Goal: Task Accomplishment & Management: Complete application form

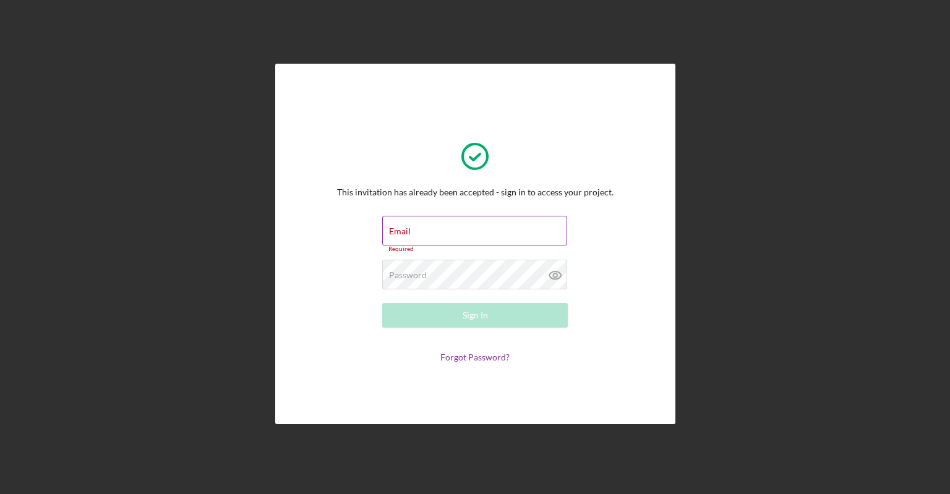
click at [437, 232] on div "Email Required" at bounding box center [475, 234] width 186 height 37
click at [413, 232] on input "Email" at bounding box center [474, 231] width 185 height 30
type input "[EMAIL_ADDRESS][DOMAIN_NAME]"
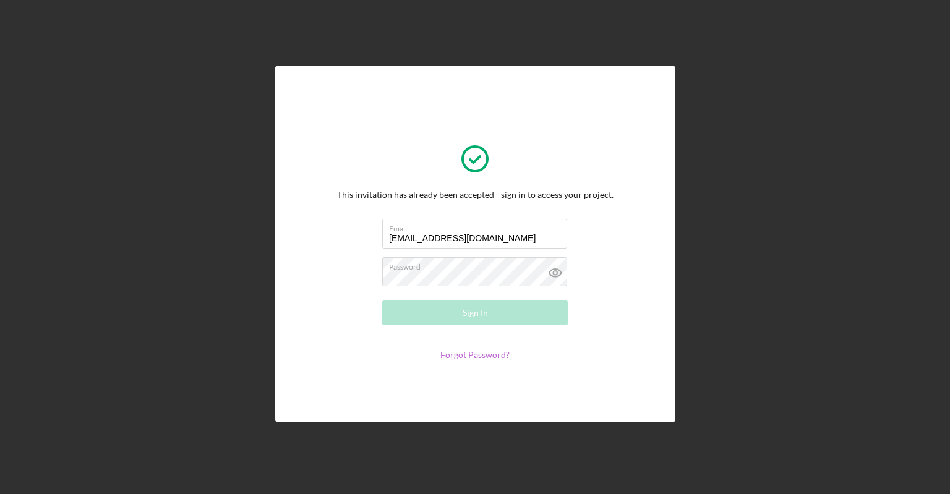
click at [481, 351] on form "Email js.still.kickin@gmail.com Password Required Sign In Forgot Password?" at bounding box center [474, 289] width 247 height 141
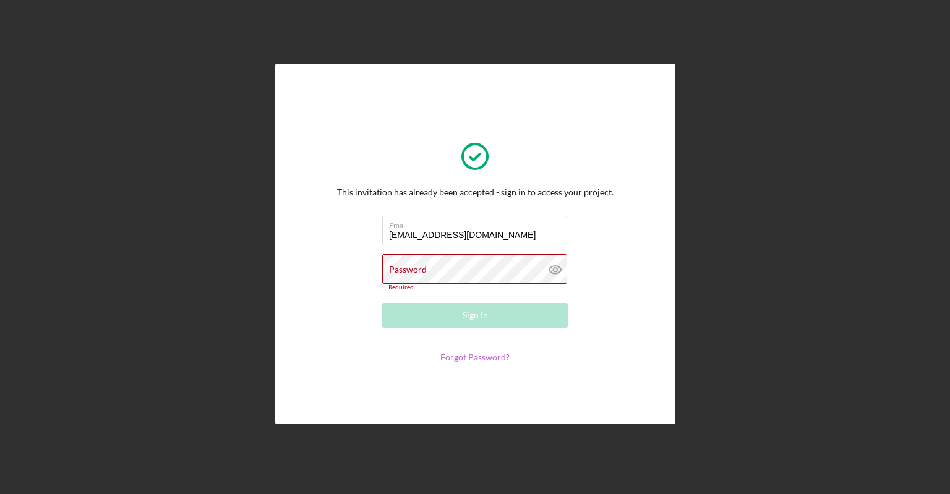
click at [481, 355] on link "Forgot Password?" at bounding box center [474, 357] width 69 height 11
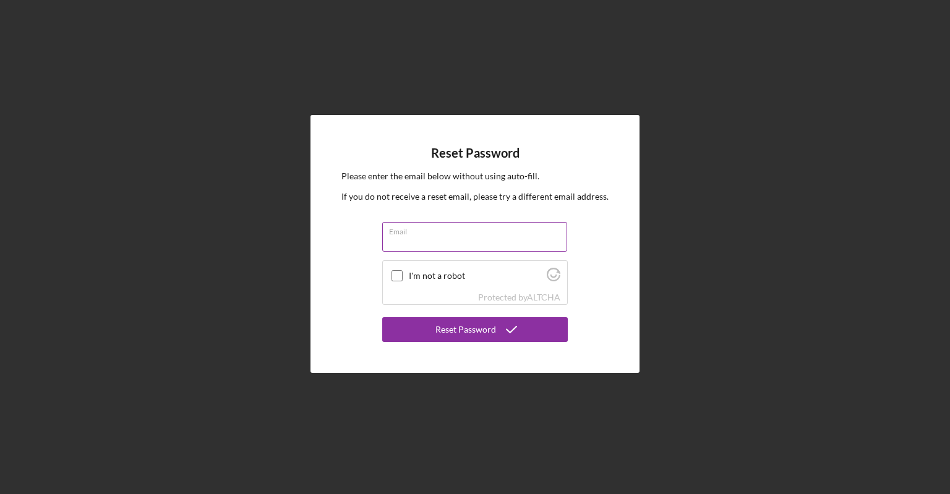
click at [435, 238] on input "Email" at bounding box center [474, 237] width 185 height 30
type input "[EMAIL_ADDRESS][DOMAIN_NAME]"
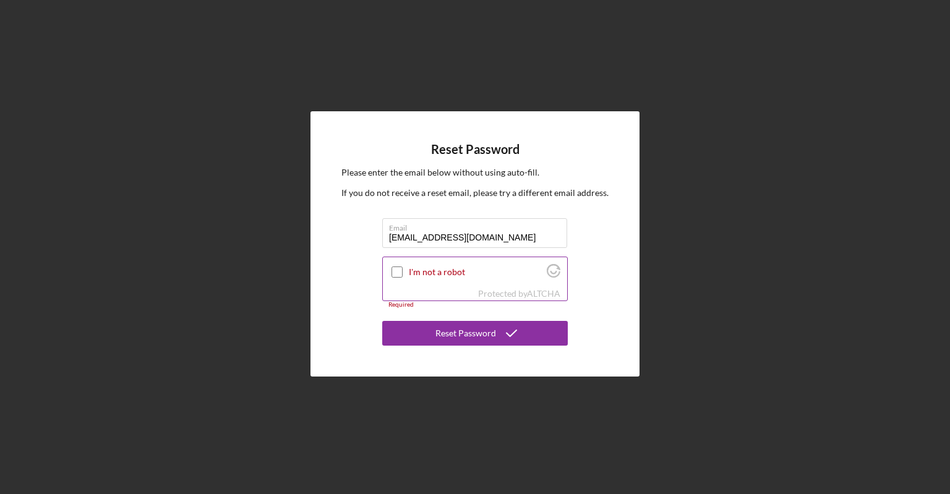
click at [399, 271] on input "I'm not a robot" at bounding box center [397, 272] width 11 height 11
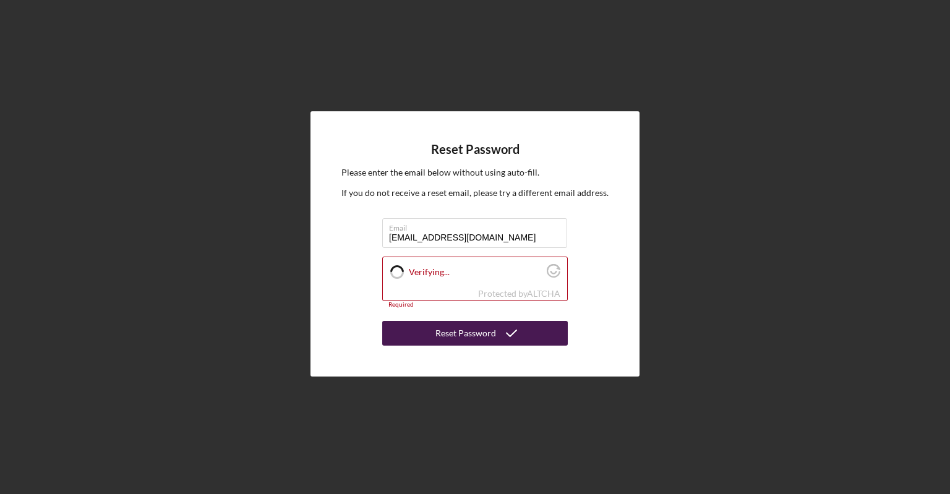
checkbox input "true"
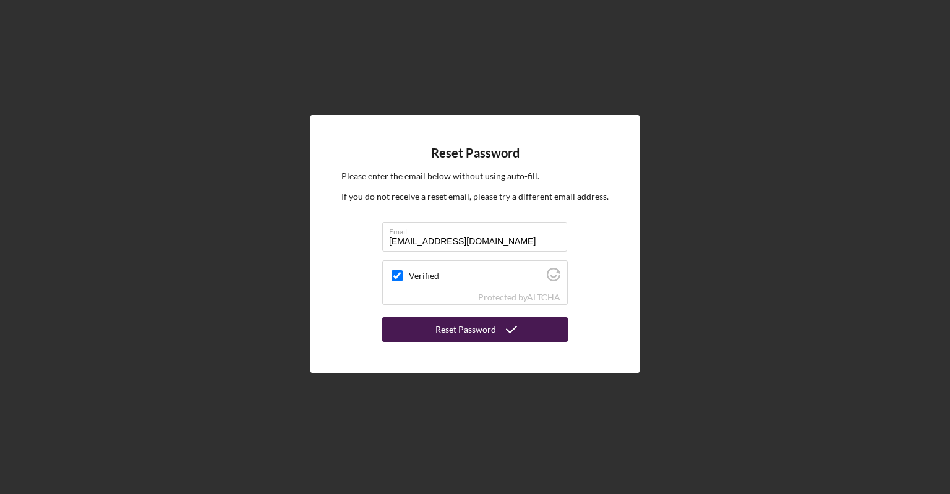
click at [471, 333] on div "Reset Password" at bounding box center [466, 329] width 61 height 25
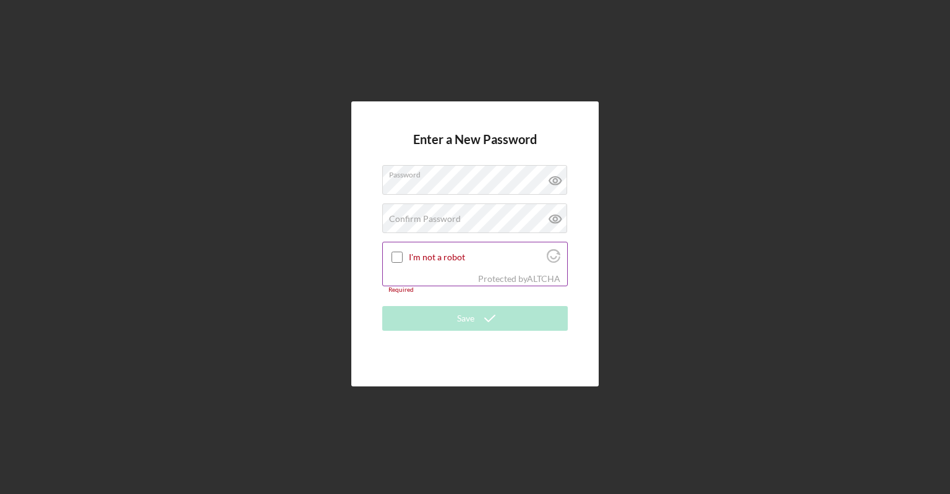
click at [449, 282] on div "Protected by [PERSON_NAME]" at bounding box center [475, 279] width 184 height 14
click at [422, 217] on label "Confirm Password" at bounding box center [425, 219] width 72 height 10
click at [397, 264] on div at bounding box center [397, 257] width 15 height 15
click at [396, 258] on input "I'm not a robot" at bounding box center [397, 257] width 11 height 11
checkbox input "true"
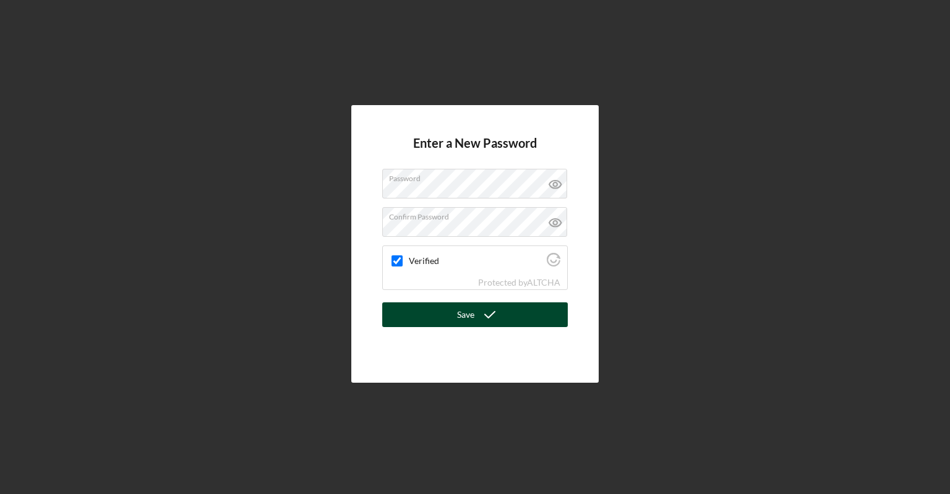
click at [467, 318] on div "Save" at bounding box center [465, 315] width 17 height 25
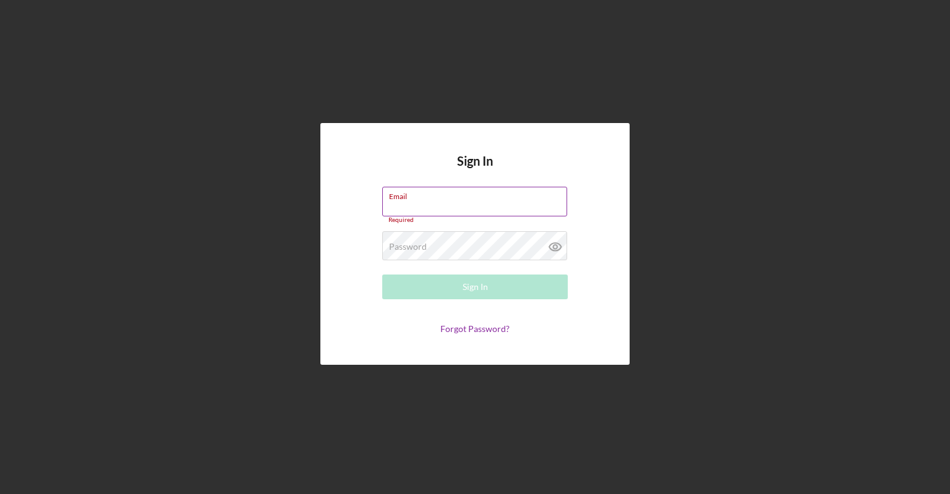
click at [432, 203] on div "Email Required" at bounding box center [475, 205] width 186 height 37
type input "[EMAIL_ADDRESS][DOMAIN_NAME]"
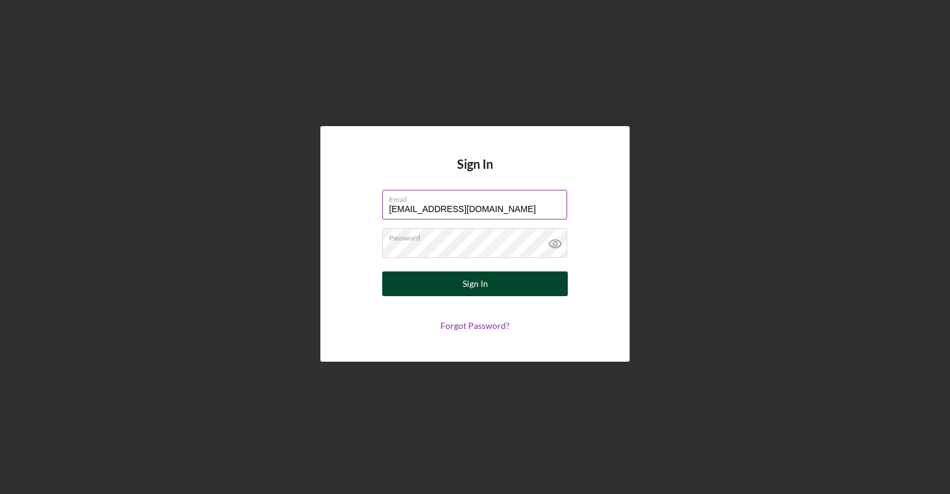
click at [488, 290] on button "Sign In" at bounding box center [475, 284] width 186 height 25
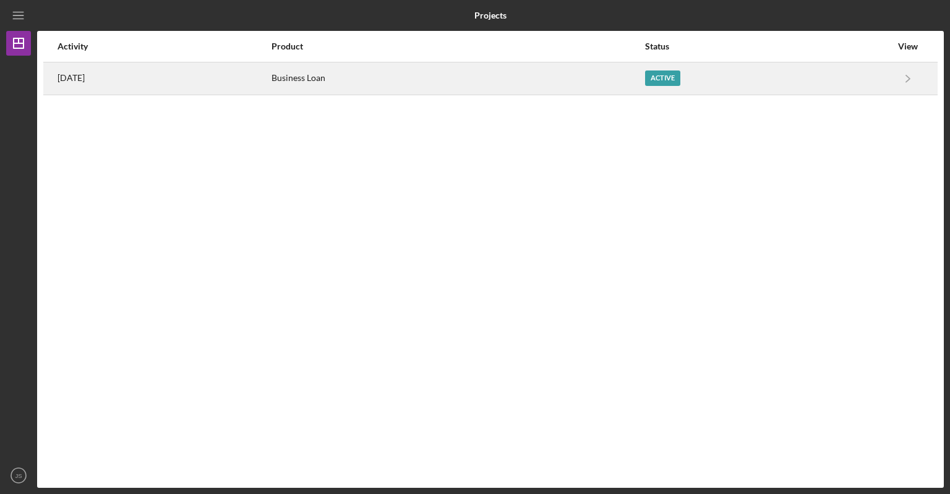
click at [677, 78] on div "Active" at bounding box center [662, 78] width 35 height 15
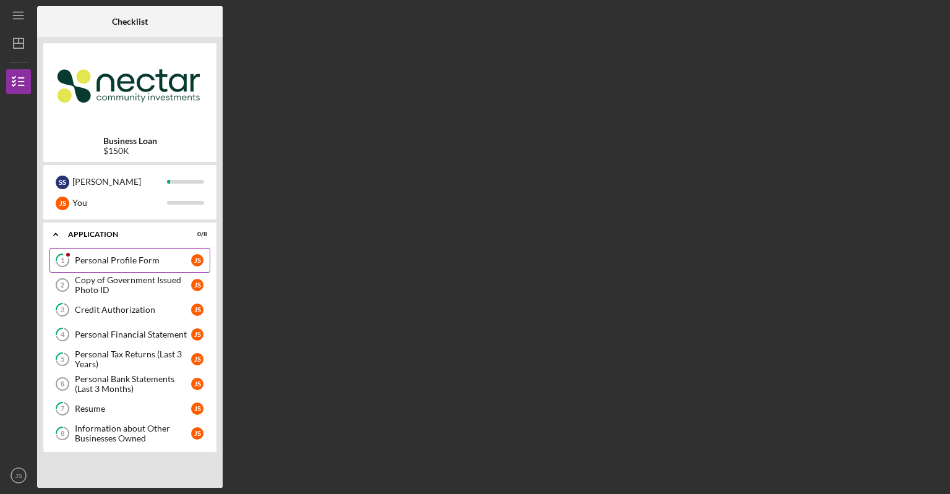
click at [111, 259] on div "Personal Profile Form" at bounding box center [133, 261] width 116 height 10
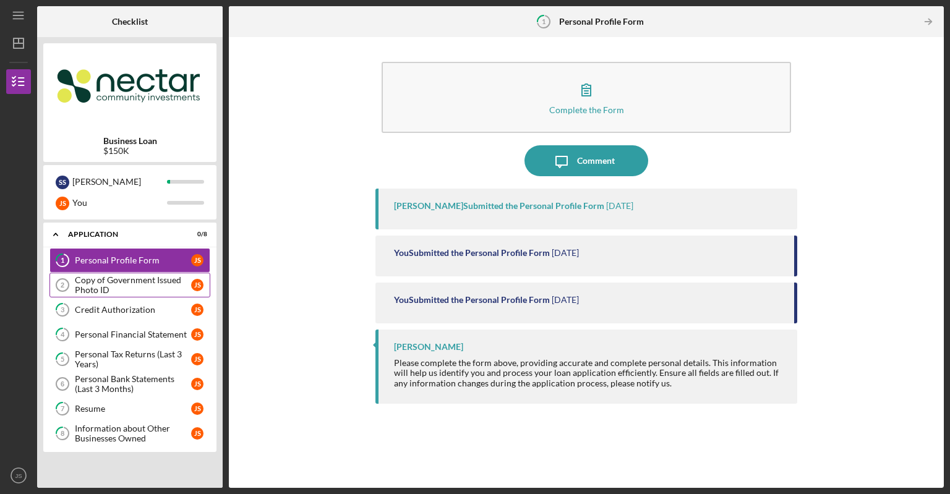
click at [113, 281] on div "Copy of Government Issued Photo ID" at bounding box center [133, 285] width 116 height 20
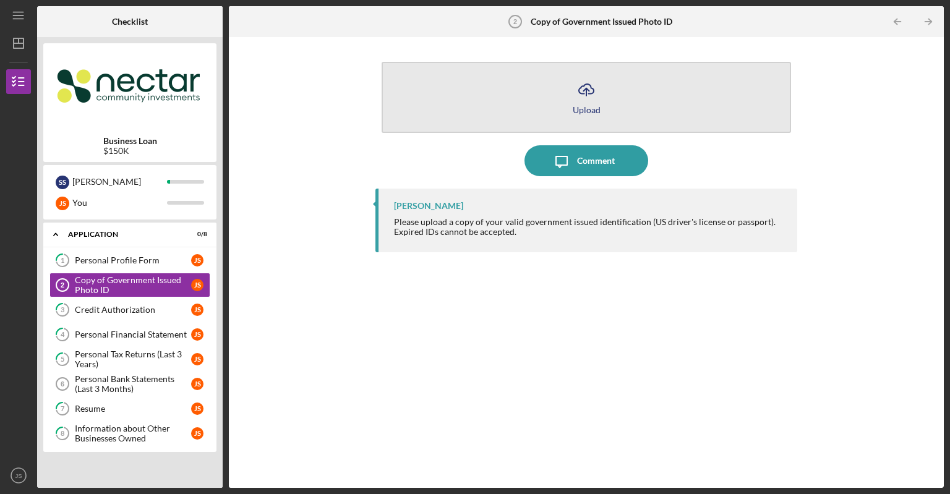
click at [585, 92] on icon "Icon/Upload" at bounding box center [586, 89] width 31 height 31
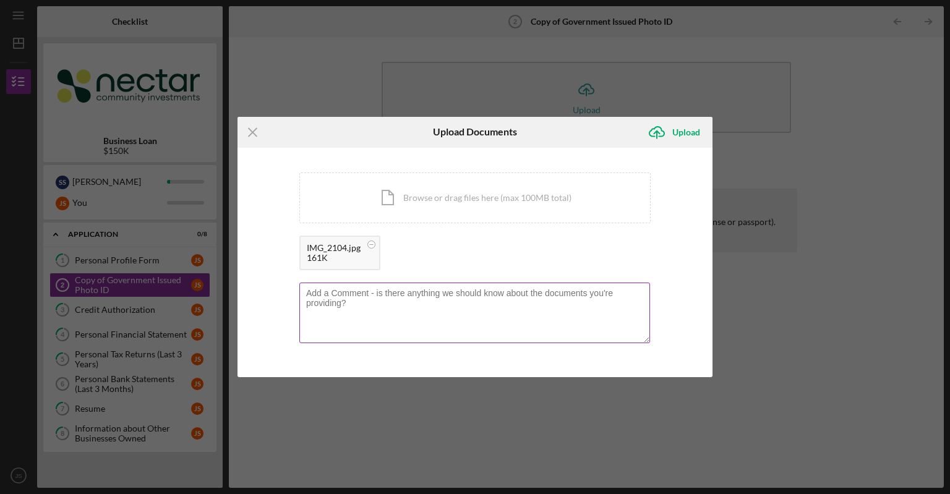
click at [360, 307] on textarea at bounding box center [474, 313] width 351 height 61
drag, startPoint x: 353, startPoint y: 307, endPoint x: 307, endPoint y: 295, distance: 47.3
click at [290, 294] on div "You're uploading documents related to Copy of Government Issued Photo ID . Icon…" at bounding box center [475, 263] width 475 height 230
drag, startPoint x: 307, startPoint y: 295, endPoint x: 356, endPoint y: 301, distance: 49.9
click at [356, 301] on textarea at bounding box center [474, 313] width 351 height 61
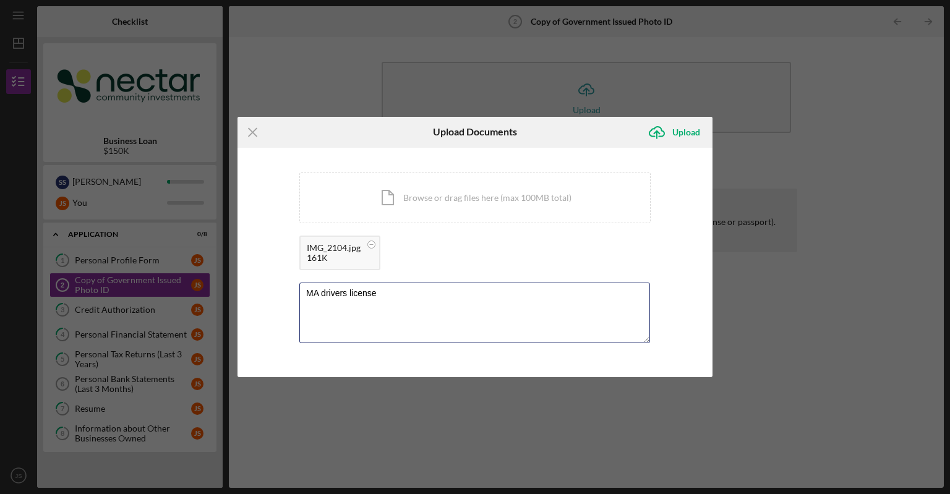
type textarea "MA drivers license"
click at [683, 208] on div "You're uploading documents related to Copy of Government Issued Photo ID . Icon…" at bounding box center [475, 263] width 475 height 230
click at [689, 135] on div "Upload" at bounding box center [687, 132] width 28 height 25
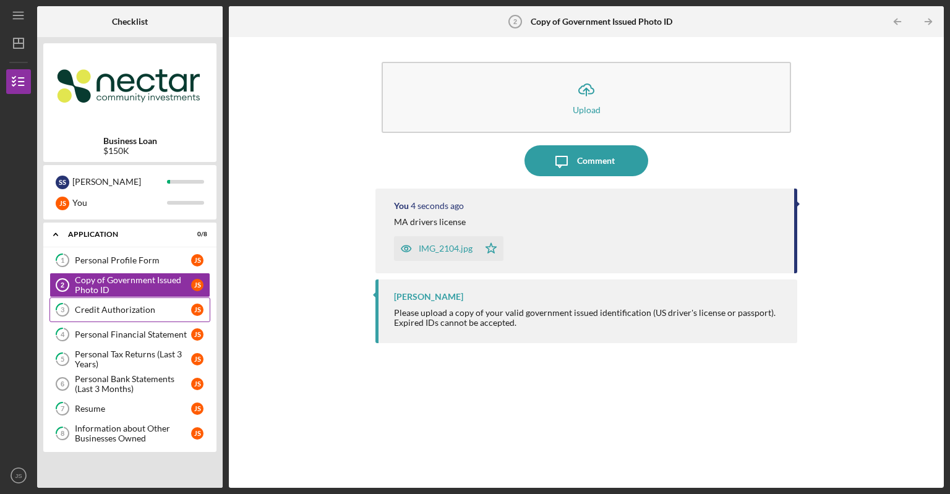
click at [119, 317] on link "3 Credit Authorization J S" at bounding box center [129, 310] width 161 height 25
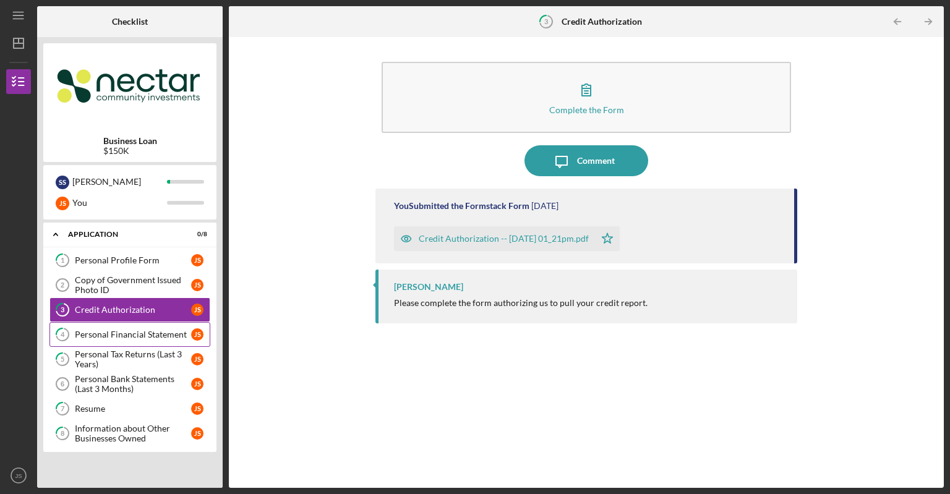
click at [129, 334] on div "Personal Financial Statement" at bounding box center [133, 335] width 116 height 10
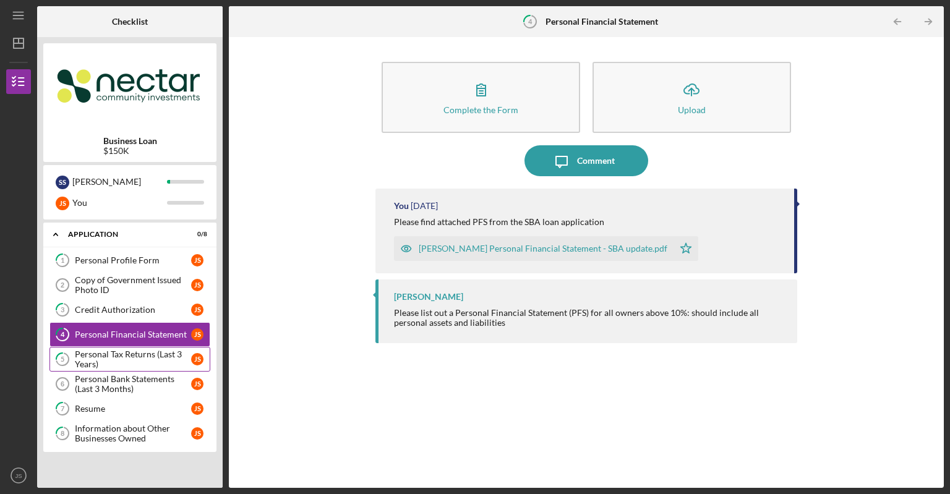
click at [126, 355] on div "Personal Tax Returns (Last 3 Years)" at bounding box center [133, 360] width 116 height 20
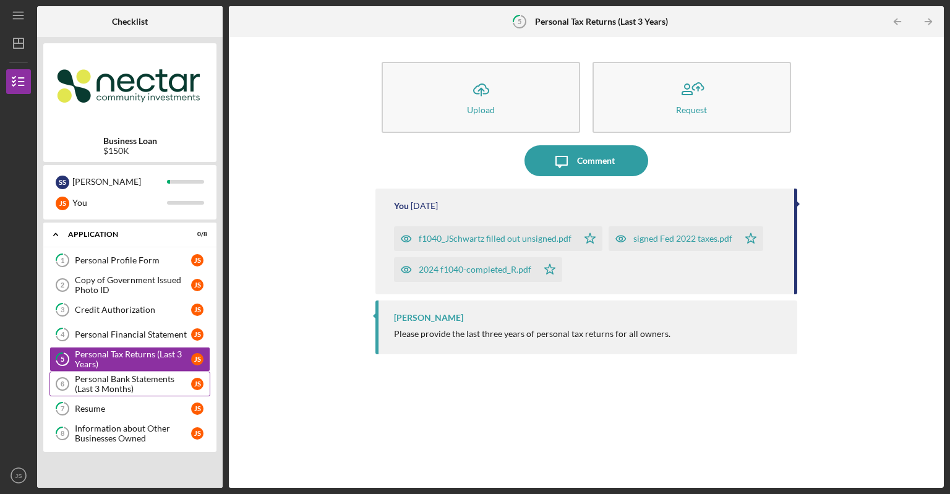
click at [127, 380] on div "Personal Bank Statements (Last 3 Months)" at bounding box center [133, 384] width 116 height 20
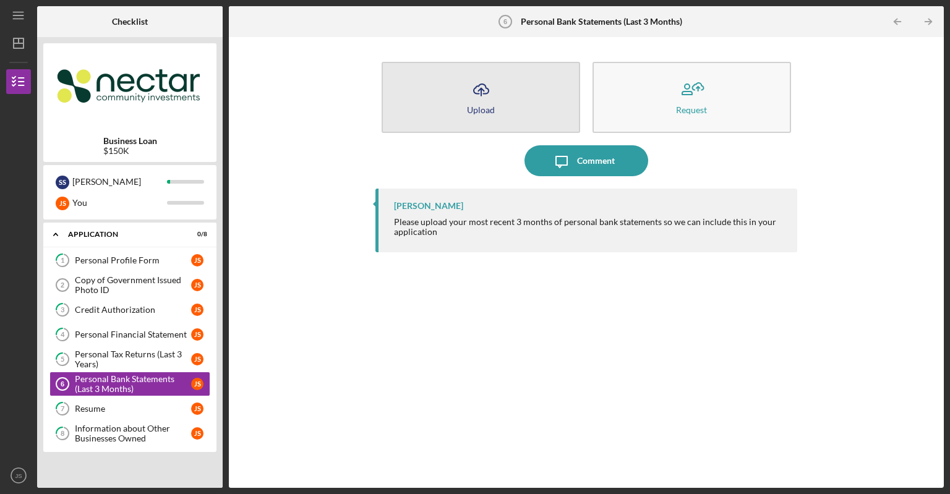
click at [500, 84] on button "Icon/Upload Upload" at bounding box center [481, 97] width 199 height 71
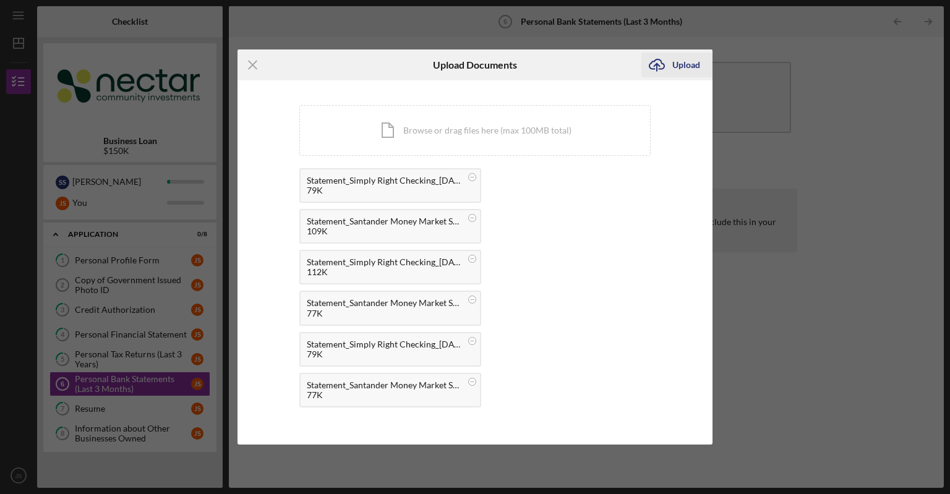
click at [683, 65] on div "Upload" at bounding box center [687, 65] width 28 height 25
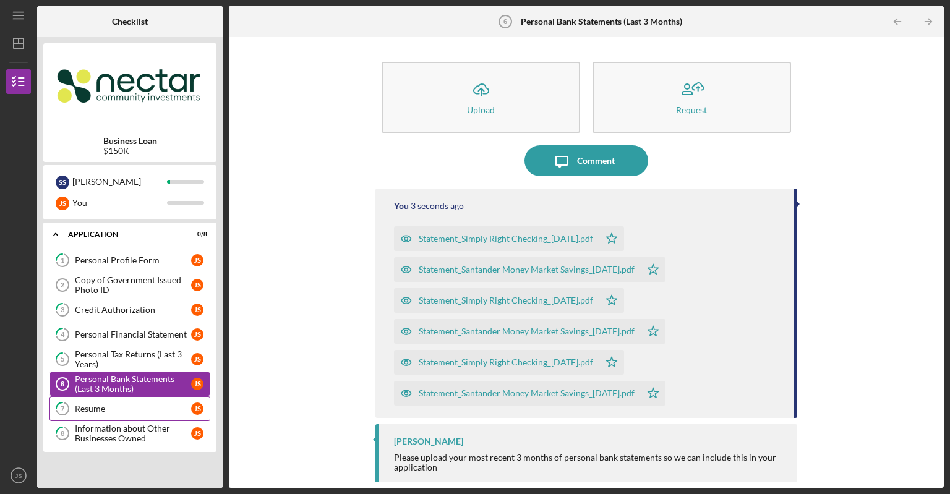
click at [91, 406] on div "Resume" at bounding box center [133, 409] width 116 height 10
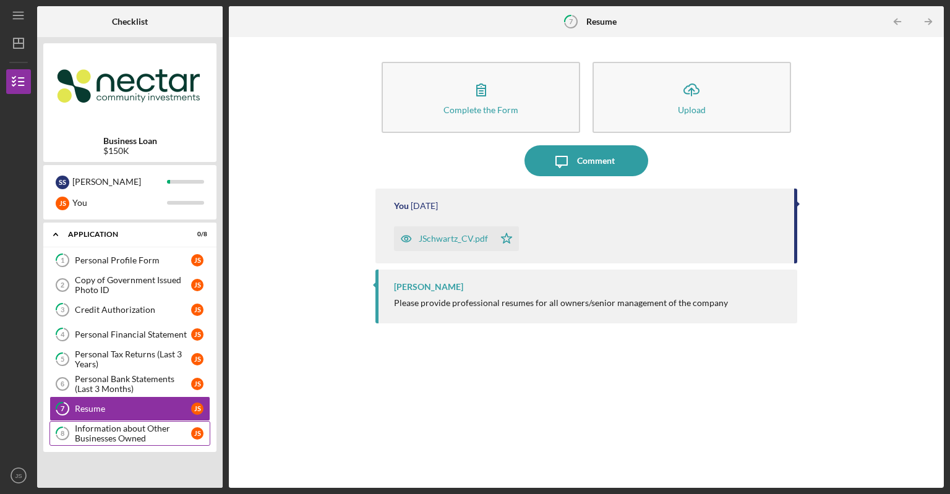
click at [100, 434] on div "Information about Other Businesses Owned" at bounding box center [133, 434] width 116 height 20
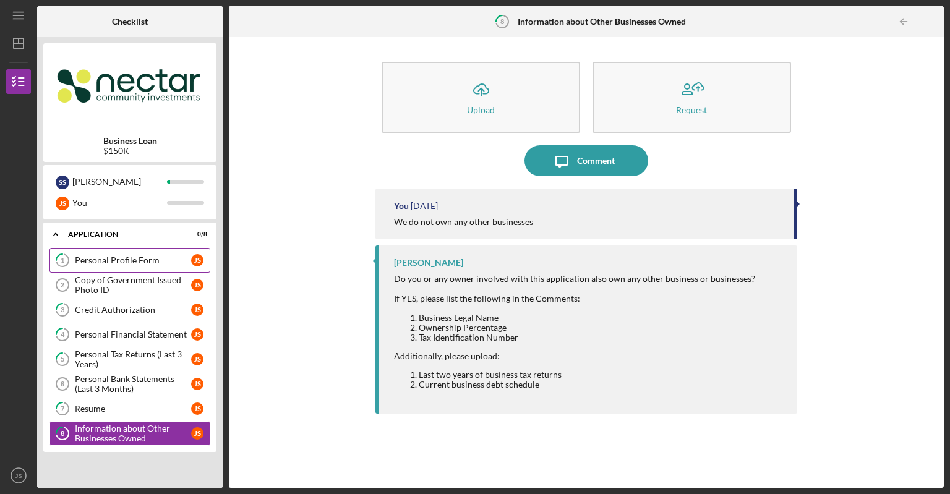
click at [122, 260] on div "Personal Profile Form" at bounding box center [133, 261] width 116 height 10
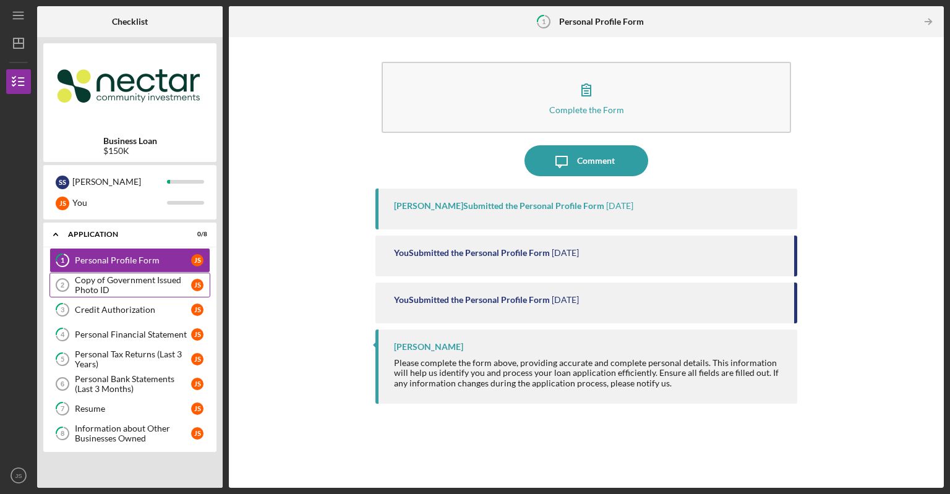
click at [121, 280] on div "Copy of Government Issued Photo ID" at bounding box center [133, 285] width 116 height 20
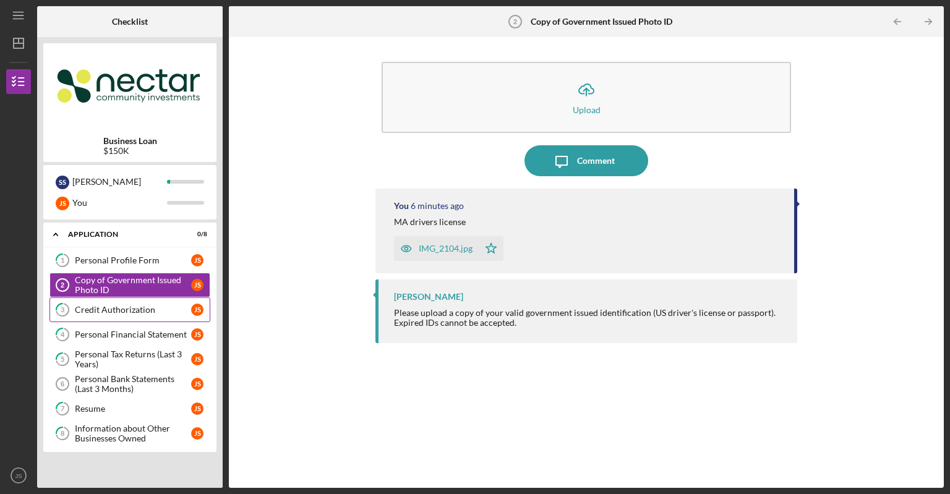
click at [120, 311] on div "Credit Authorization" at bounding box center [133, 310] width 116 height 10
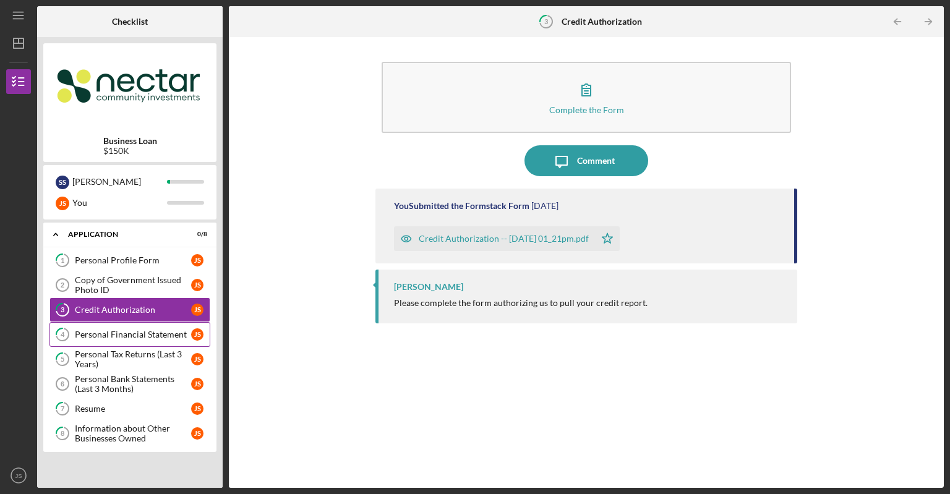
click at [118, 333] on div "Personal Financial Statement" at bounding box center [133, 335] width 116 height 10
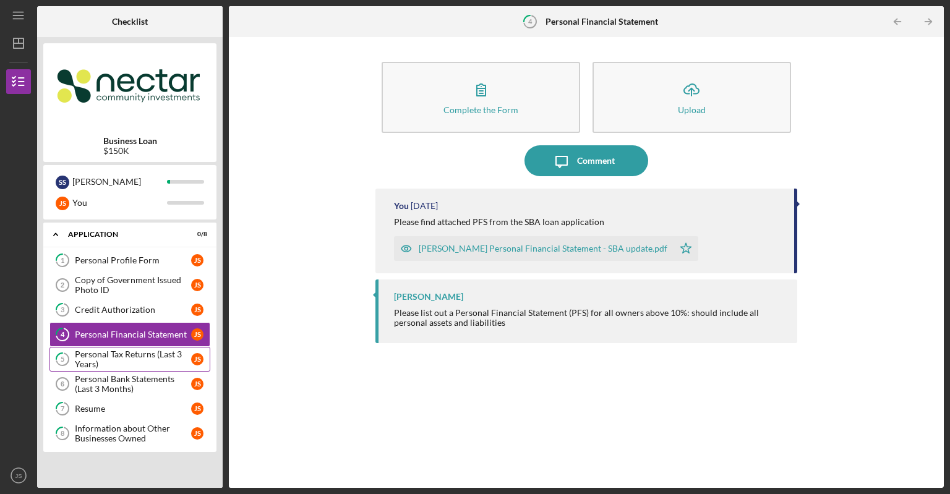
click at [125, 356] on div "Personal Tax Returns (Last 3 Years)" at bounding box center [133, 360] width 116 height 20
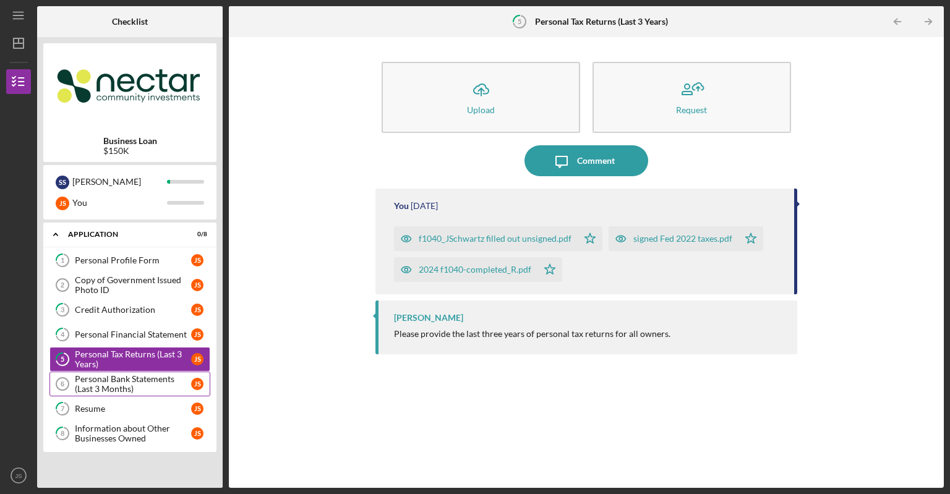
click at [124, 384] on div "Personal Bank Statements (Last 3 Months)" at bounding box center [133, 384] width 116 height 20
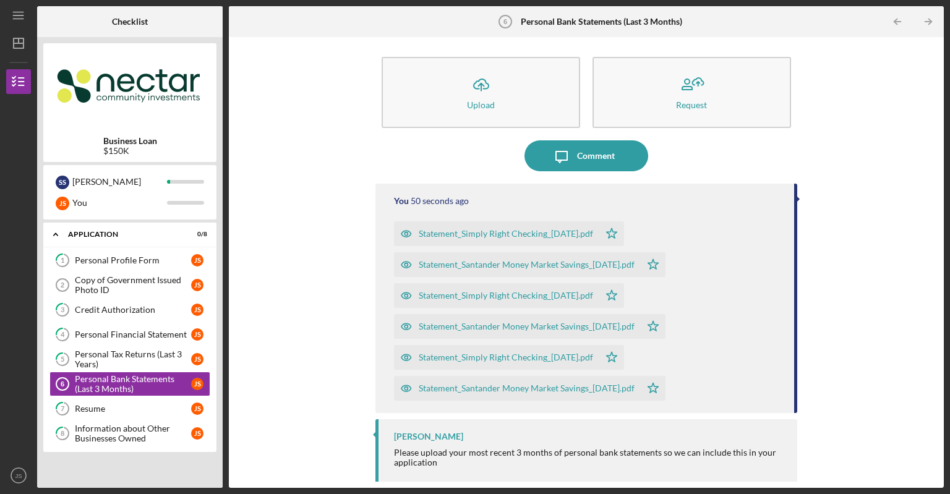
scroll to position [6, 0]
click at [97, 408] on div "Resume" at bounding box center [133, 409] width 116 height 10
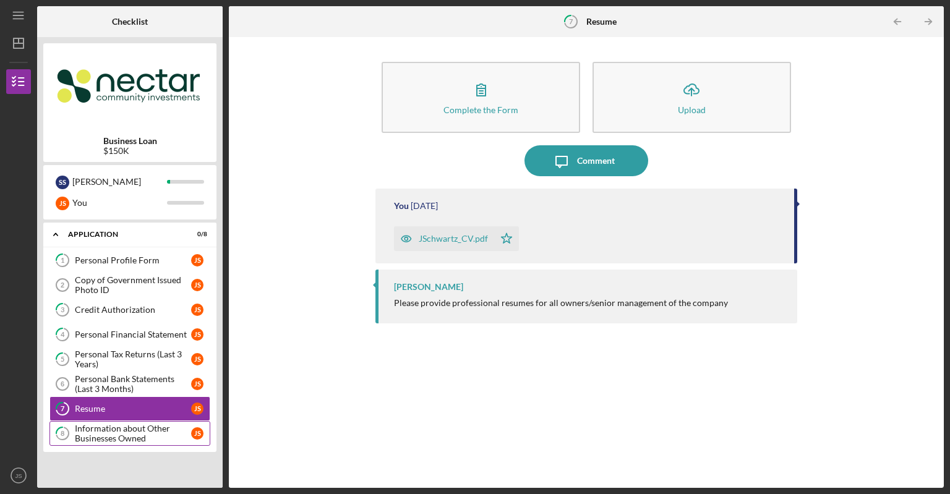
click at [105, 431] on div "Information about Other Businesses Owned" at bounding box center [133, 434] width 116 height 20
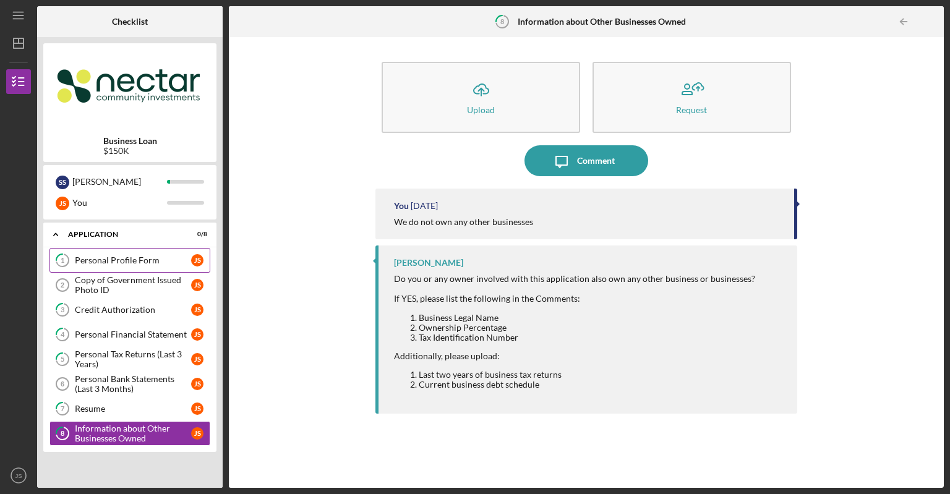
click at [146, 256] on div "Personal Profile Form" at bounding box center [133, 261] width 116 height 10
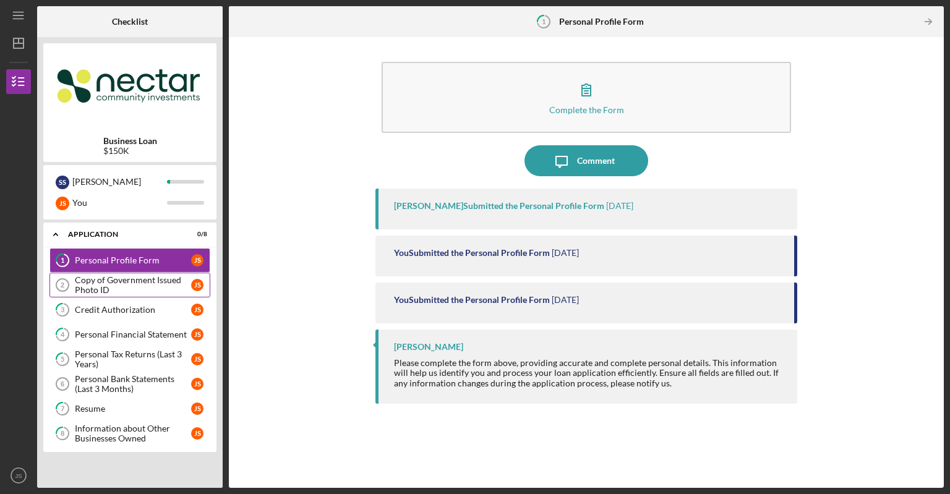
click at [126, 285] on div "Copy of Government Issued Photo ID" at bounding box center [133, 285] width 116 height 20
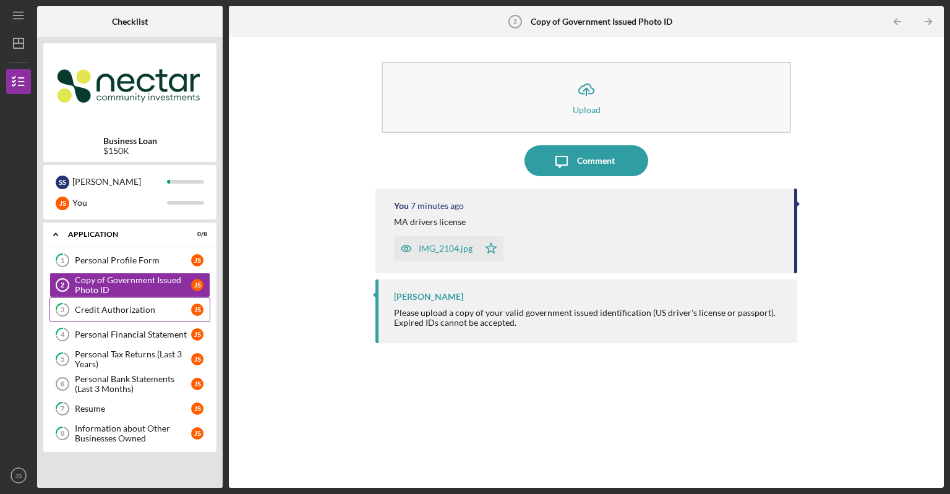
click at [103, 311] on div "Credit Authorization" at bounding box center [133, 310] width 116 height 10
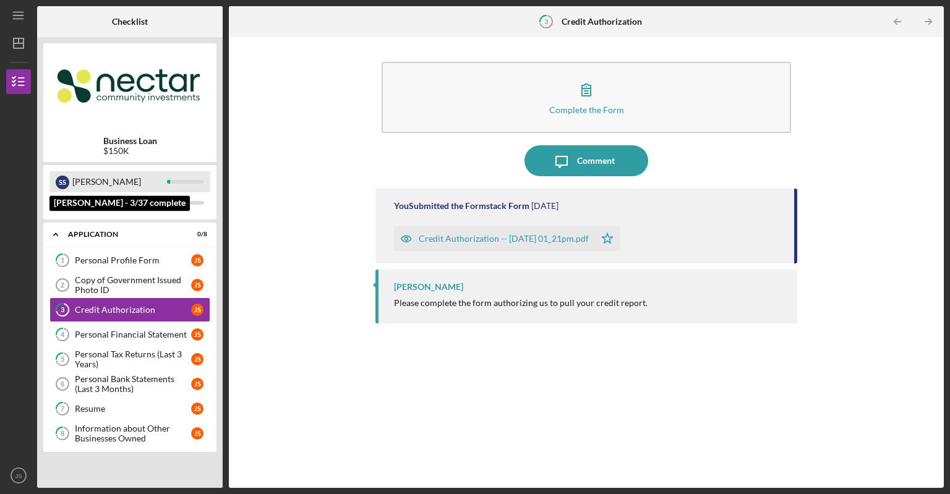
click at [81, 184] on div "[PERSON_NAME]" at bounding box center [119, 181] width 95 height 21
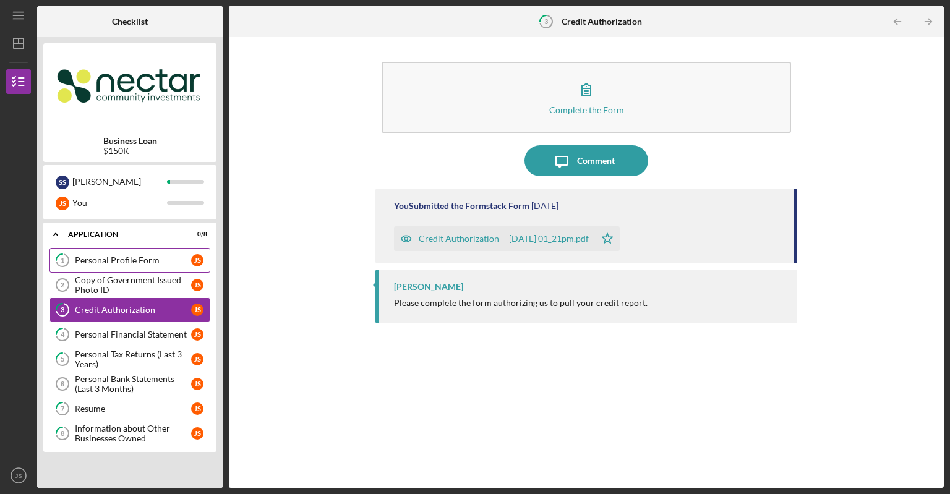
click at [123, 259] on div "Personal Profile Form" at bounding box center [133, 261] width 116 height 10
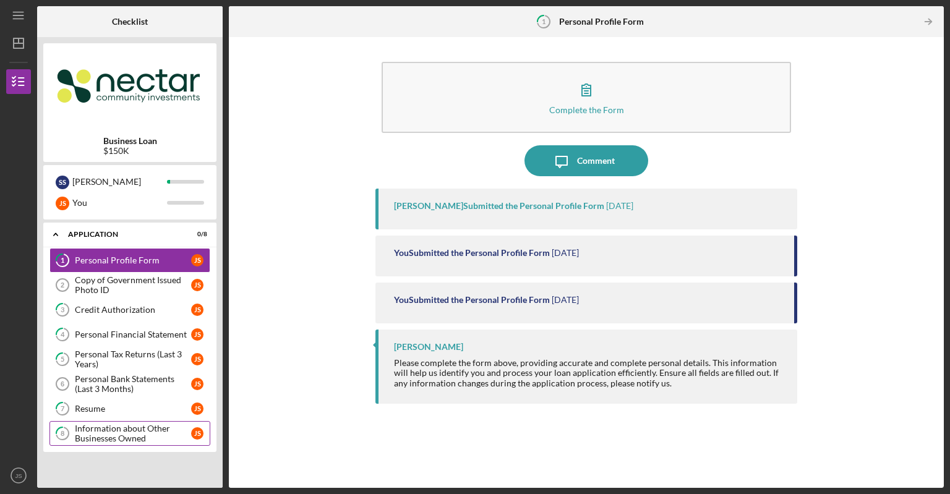
click at [94, 439] on div "Information about Other Businesses Owned" at bounding box center [133, 434] width 116 height 20
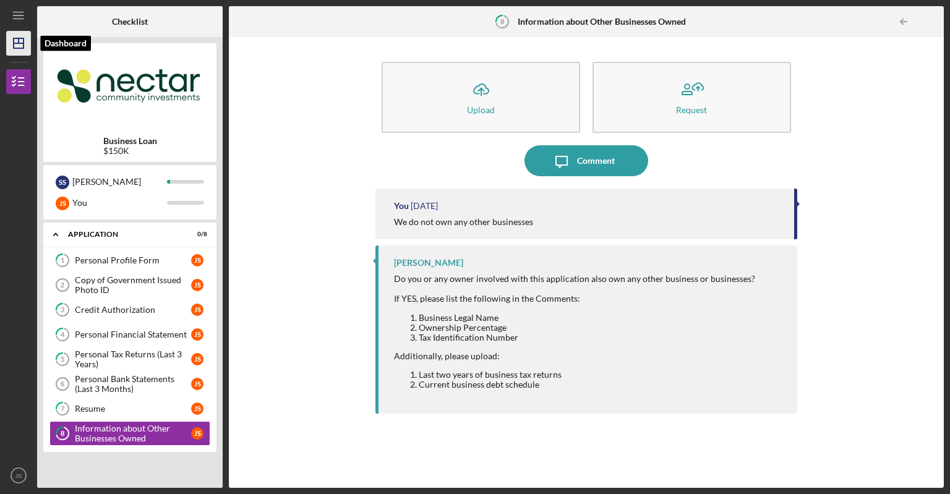
click at [23, 45] on polygon "button" at bounding box center [19, 43] width 10 height 10
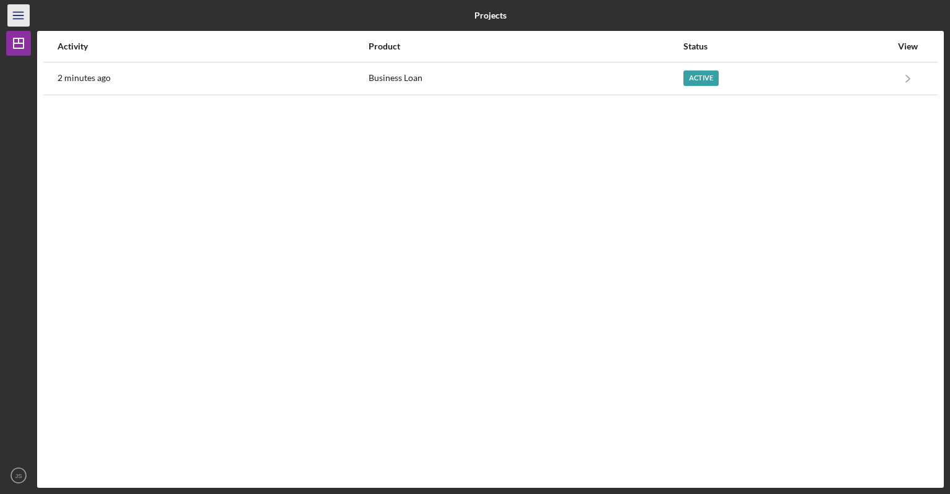
click at [22, 18] on icon "Icon/Menu" at bounding box center [19, 16] width 28 height 28
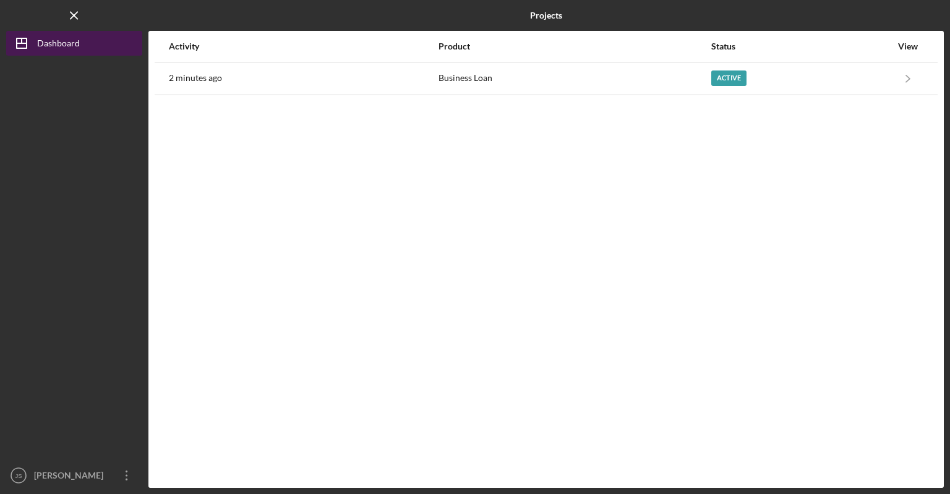
click at [23, 45] on icon "Icon/Dashboard" at bounding box center [21, 43] width 31 height 31
click at [77, 15] on icon "Icon/Menu Close" at bounding box center [75, 16] width 28 height 28
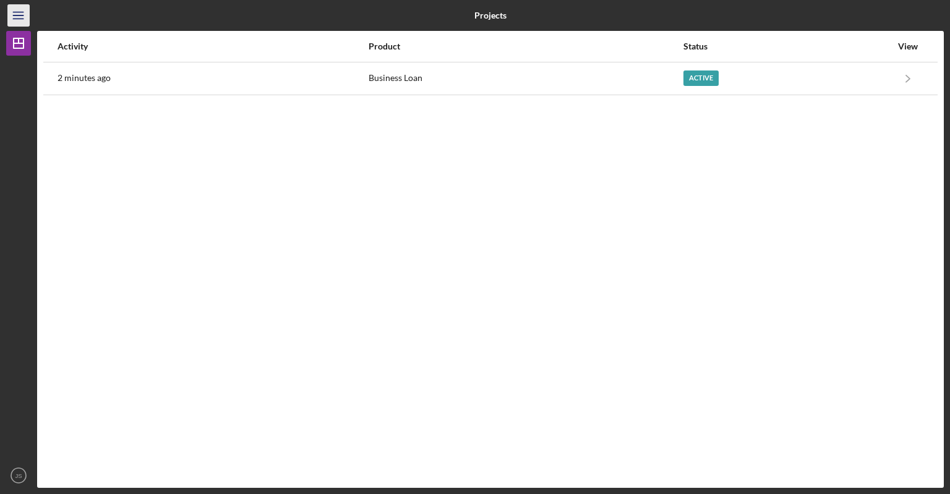
click at [24, 20] on icon "Icon/Menu" at bounding box center [19, 16] width 28 height 28
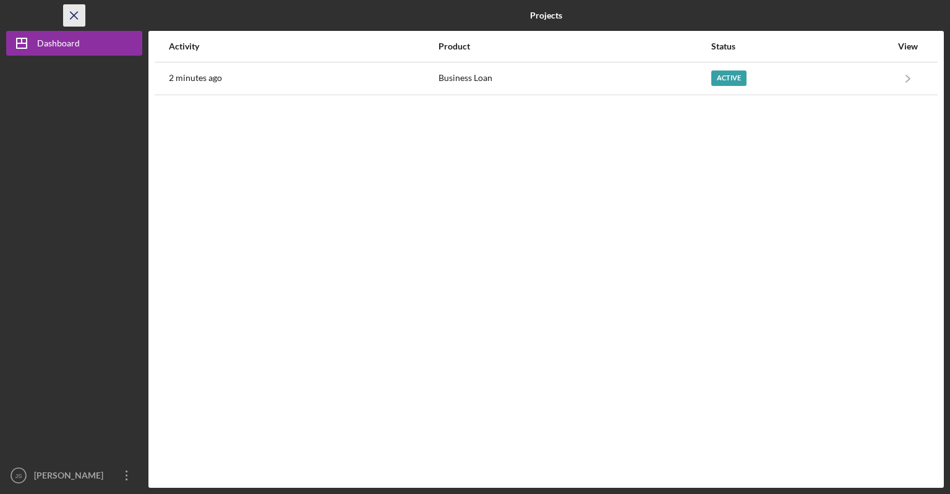
click at [75, 17] on icon "Icon/Menu Close" at bounding box center [75, 16] width 28 height 28
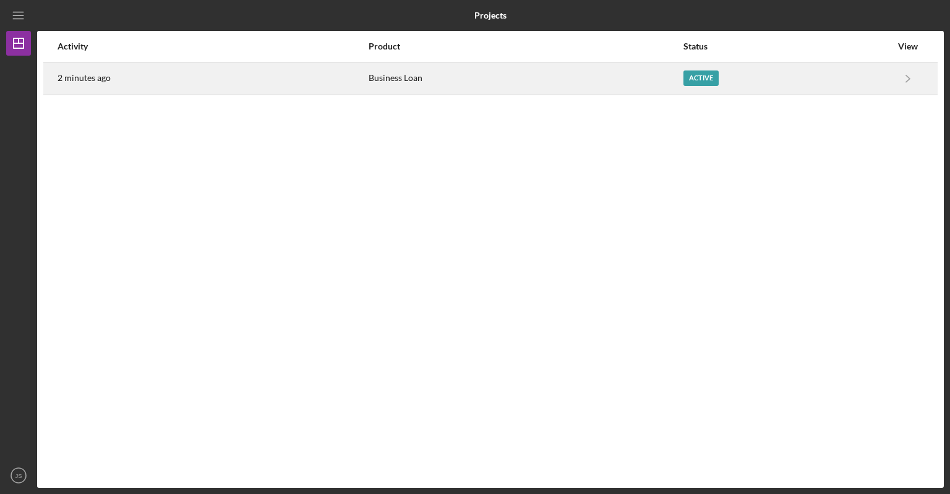
click at [698, 80] on div "Active" at bounding box center [701, 78] width 35 height 15
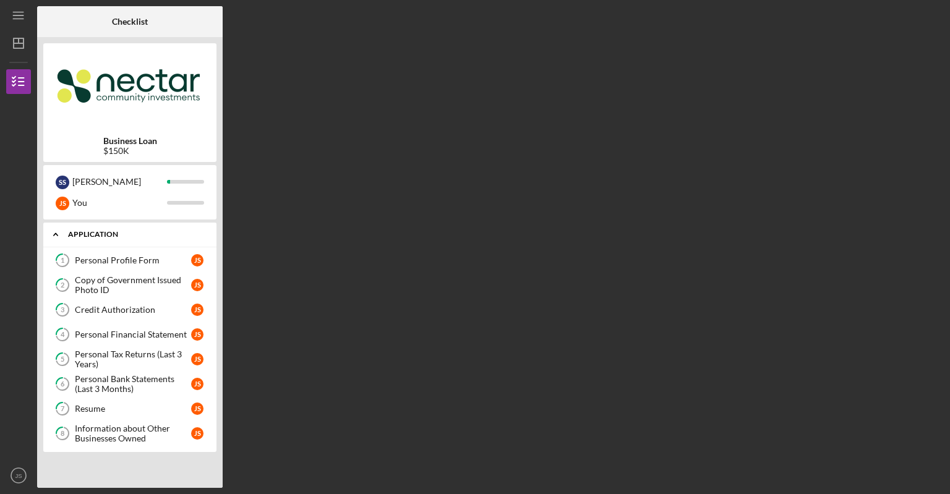
click at [57, 234] on icon "Icon/Expander" at bounding box center [55, 234] width 25 height 25
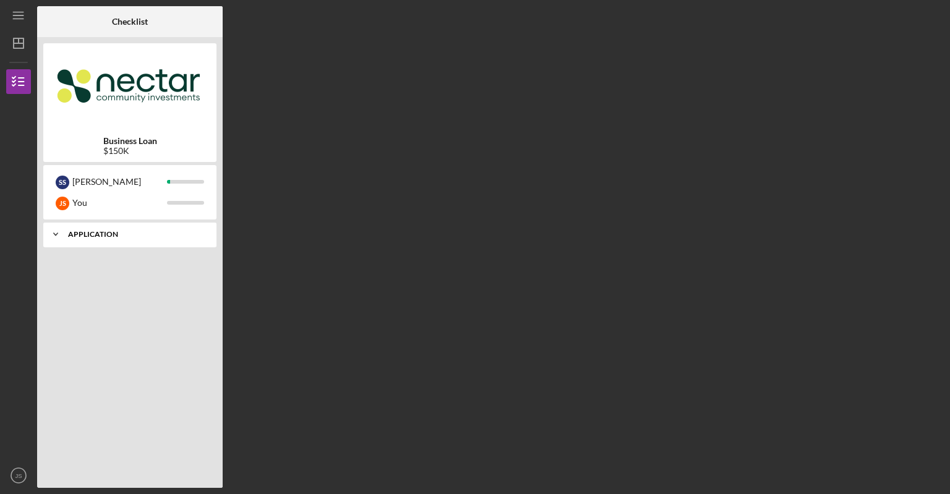
click at [57, 234] on icon "Icon/Expander" at bounding box center [55, 234] width 25 height 25
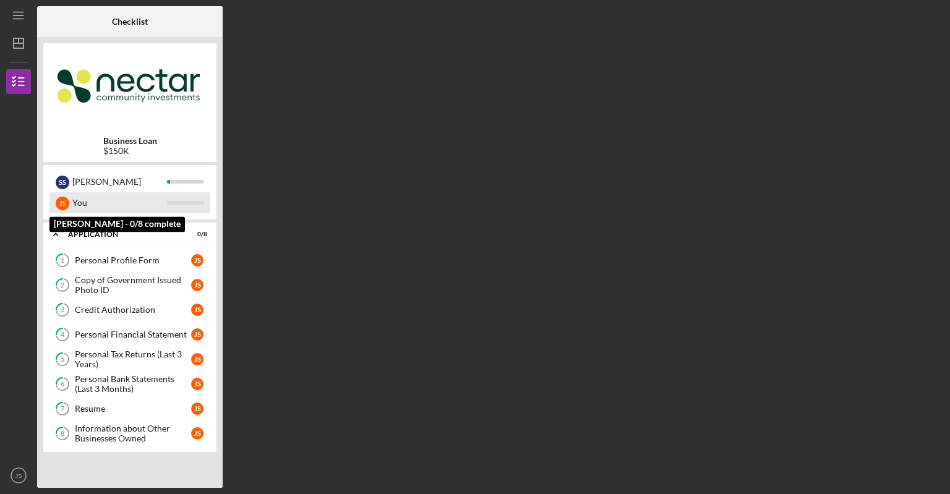
click at [71, 206] on div "J S You" at bounding box center [129, 202] width 161 height 21
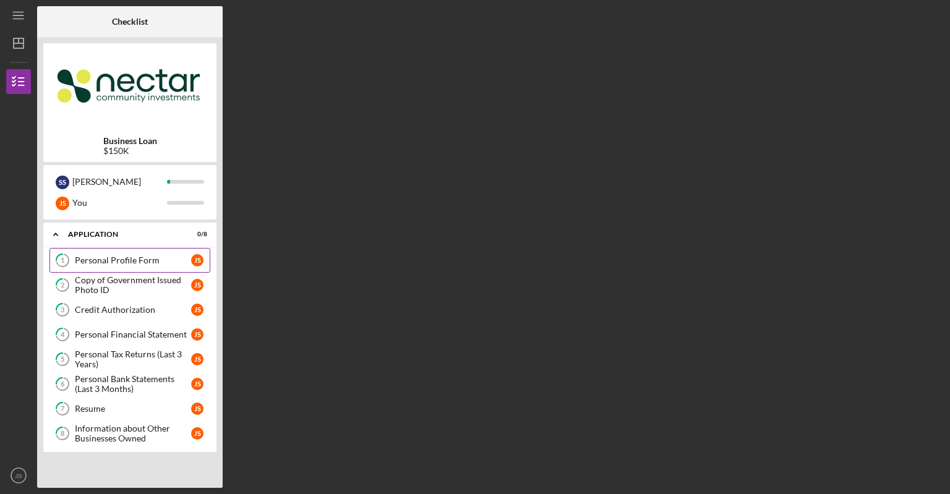
click at [67, 260] on icon "1" at bounding box center [62, 260] width 31 height 31
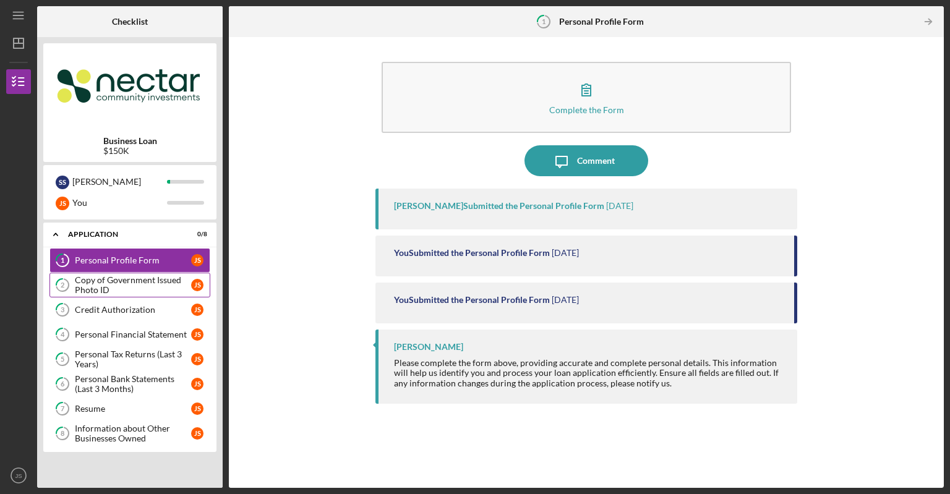
click at [86, 280] on div "Copy of Government Issued Photo ID" at bounding box center [133, 285] width 116 height 20
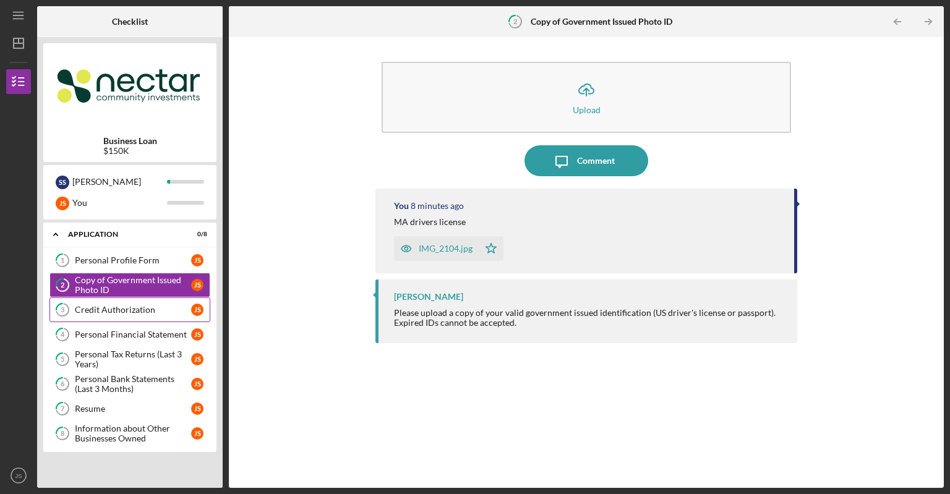
click at [108, 307] on div "Credit Authorization" at bounding box center [133, 310] width 116 height 10
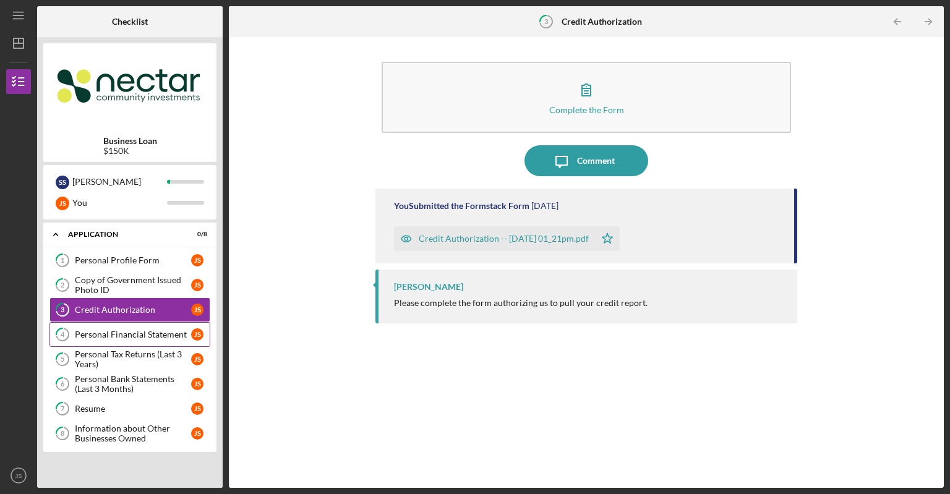
click at [109, 336] on div "Personal Financial Statement" at bounding box center [133, 335] width 116 height 10
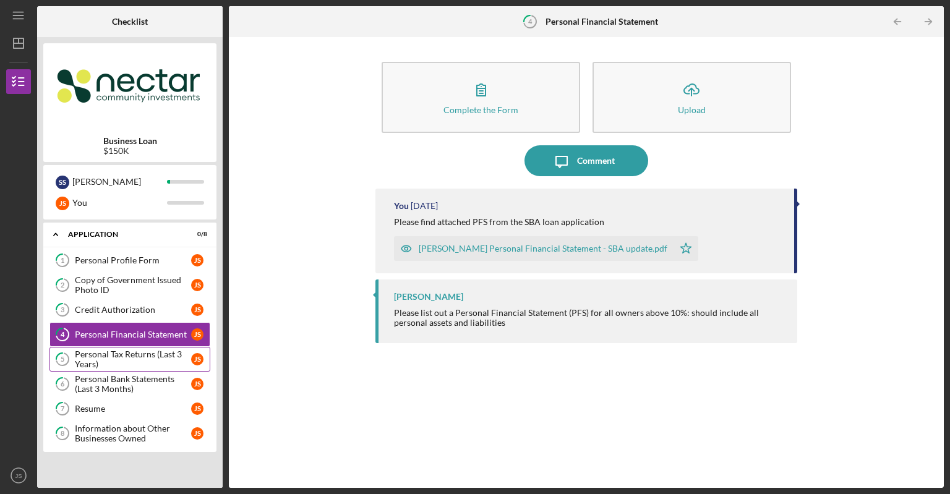
click at [120, 359] on div "Personal Tax Returns (Last 3 Years)" at bounding box center [133, 360] width 116 height 20
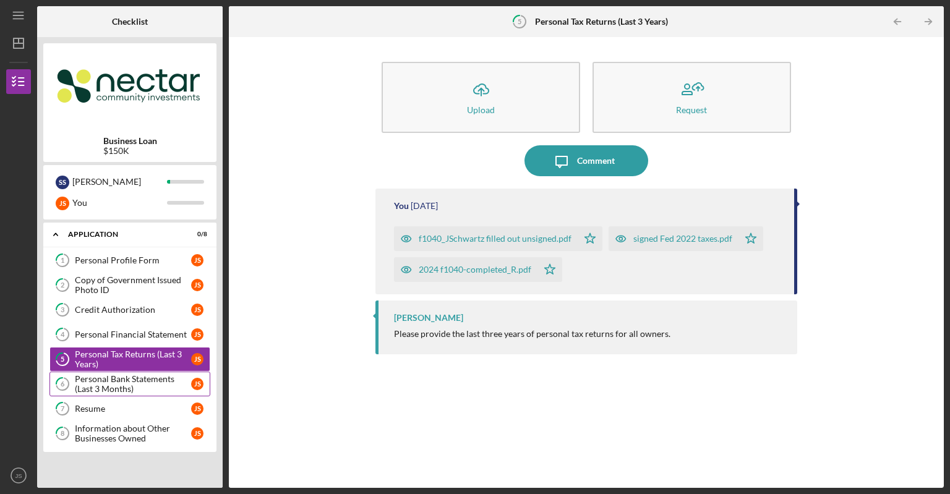
click at [122, 381] on div "Personal Bank Statements (Last 3 Months)" at bounding box center [133, 384] width 116 height 20
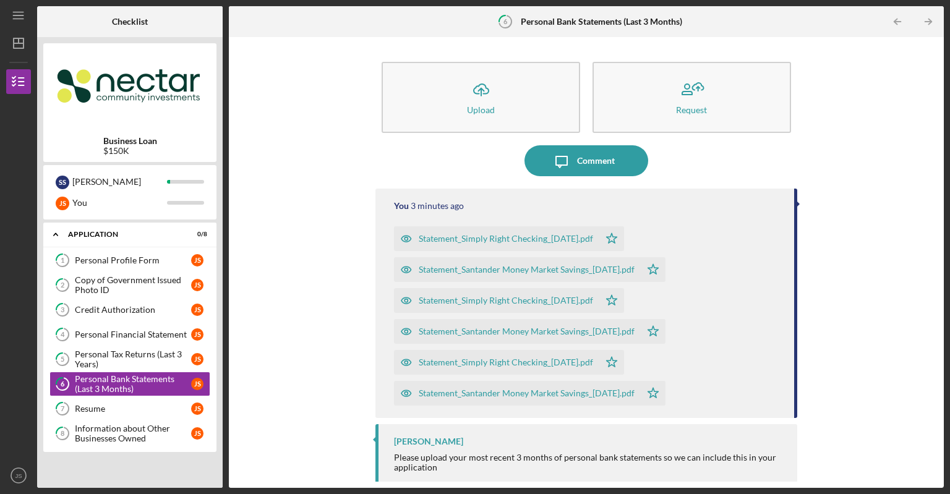
scroll to position [6, 0]
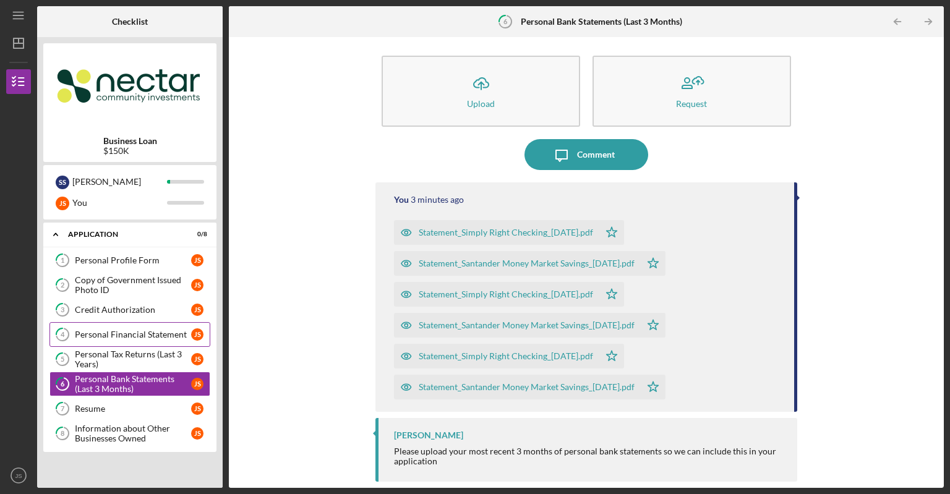
click at [130, 333] on div "Personal Financial Statement" at bounding box center [133, 335] width 116 height 10
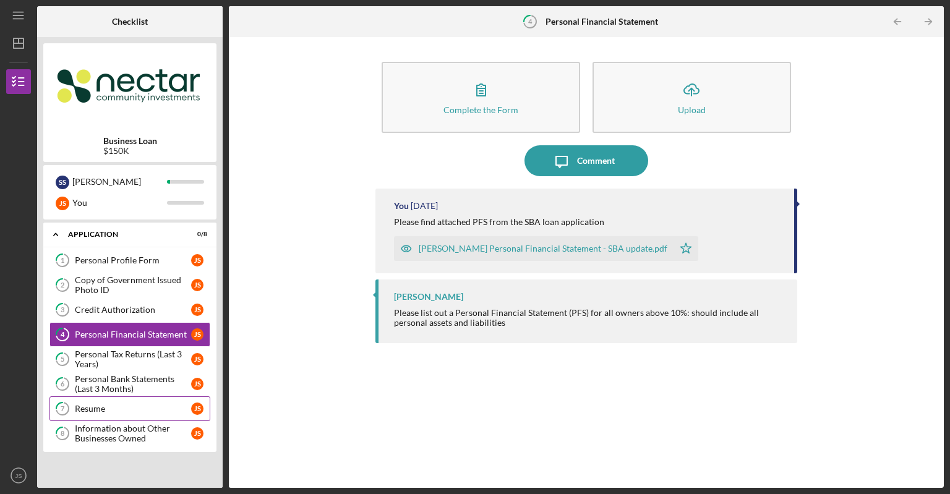
click at [103, 405] on div "Resume" at bounding box center [133, 409] width 116 height 10
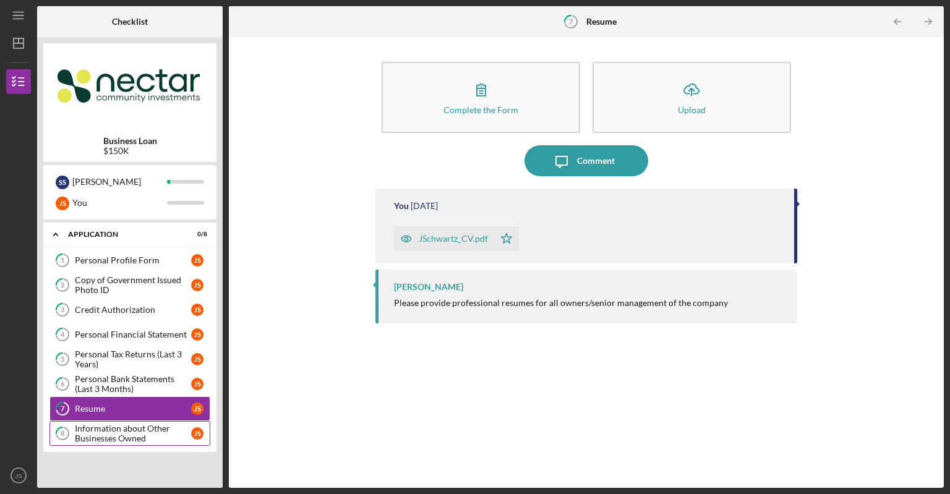
click at [108, 430] on div "Information about Other Businesses Owned" at bounding box center [133, 434] width 116 height 20
